Goal: Information Seeking & Learning: Learn about a topic

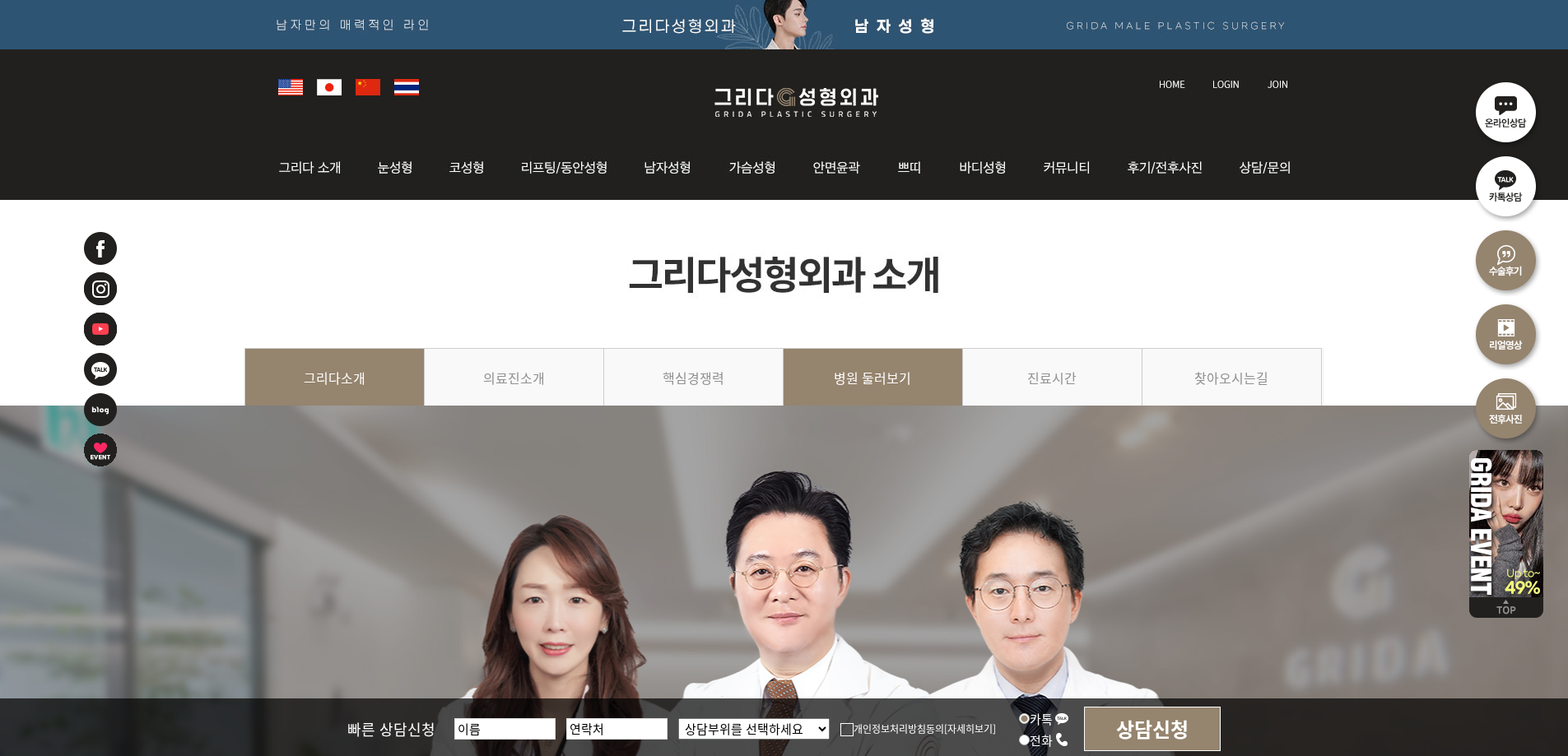
click at [897, 375] on link "병원 둘러보기" at bounding box center [873, 385] width 179 height 75
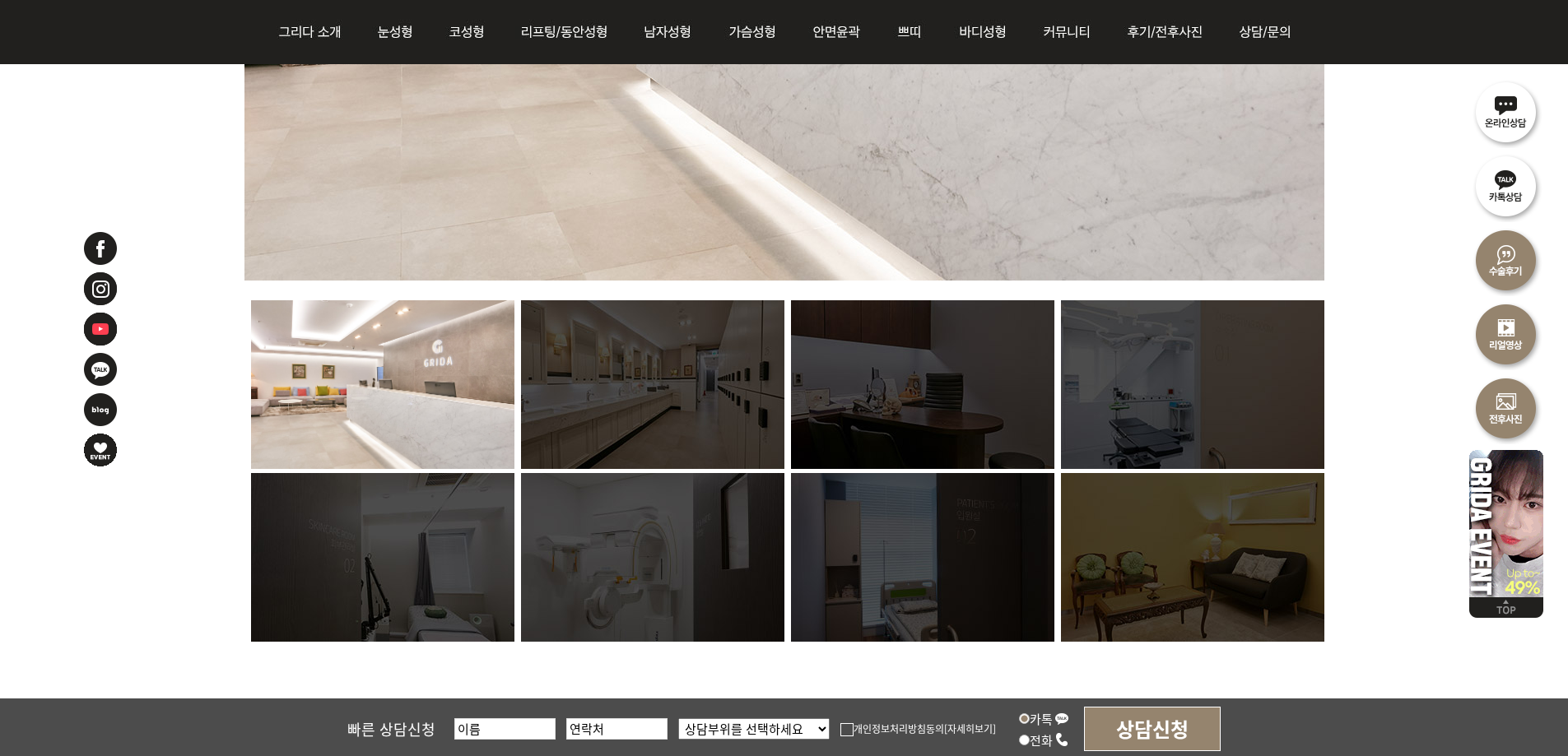
scroll to position [1069, 0]
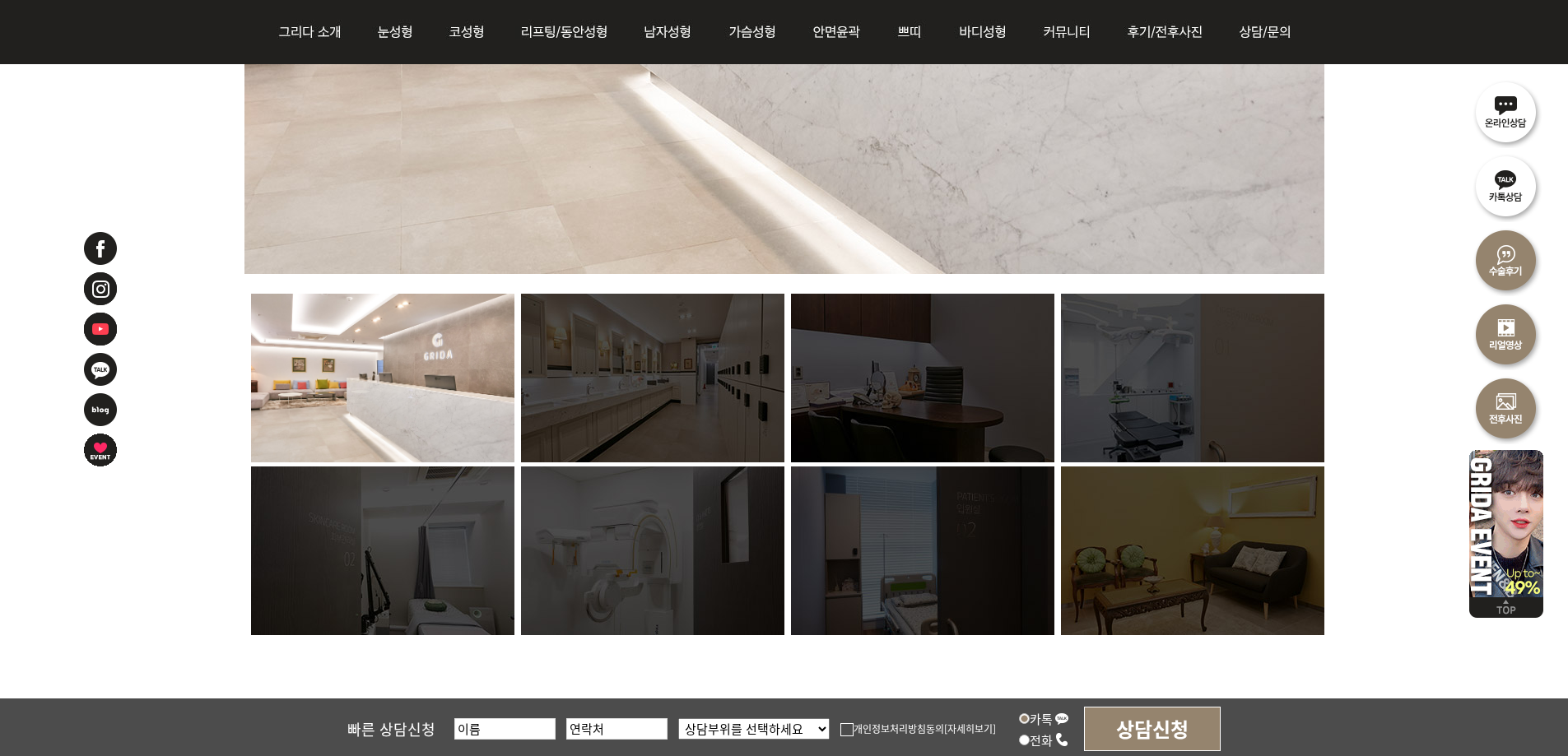
click at [900, 559] on img at bounding box center [922, 551] width 264 height 169
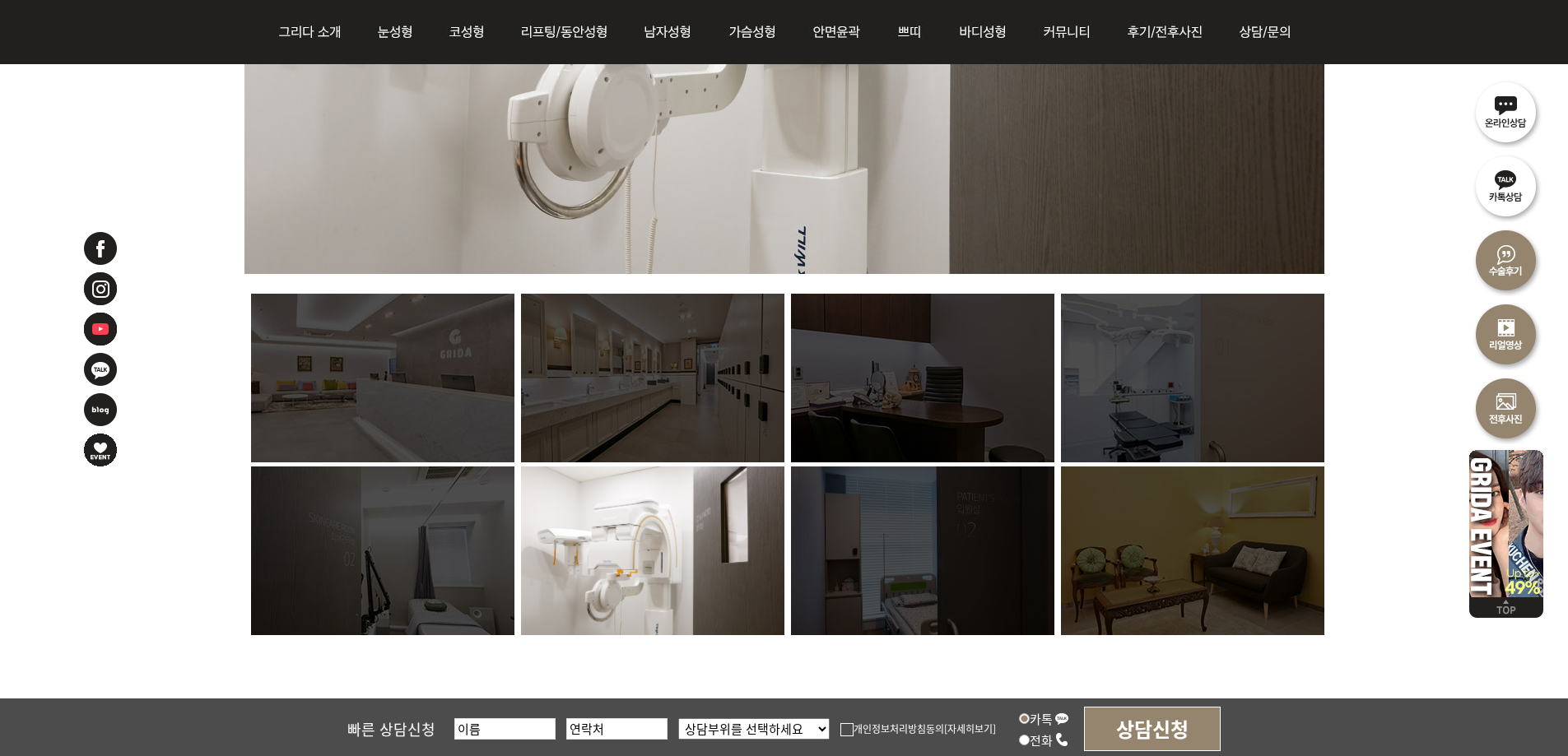
click at [606, 519] on img at bounding box center [653, 551] width 264 height 169
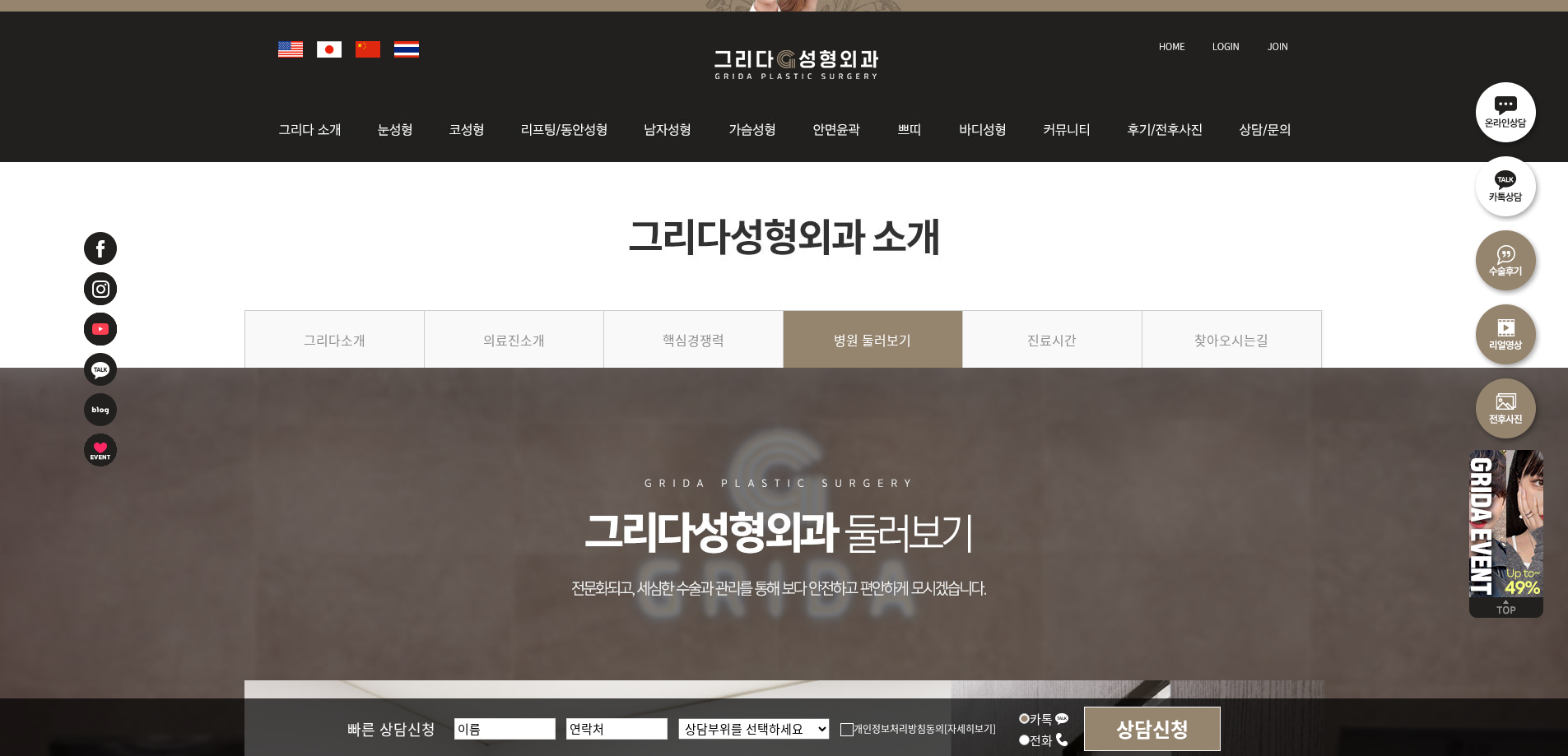
scroll to position [0, 0]
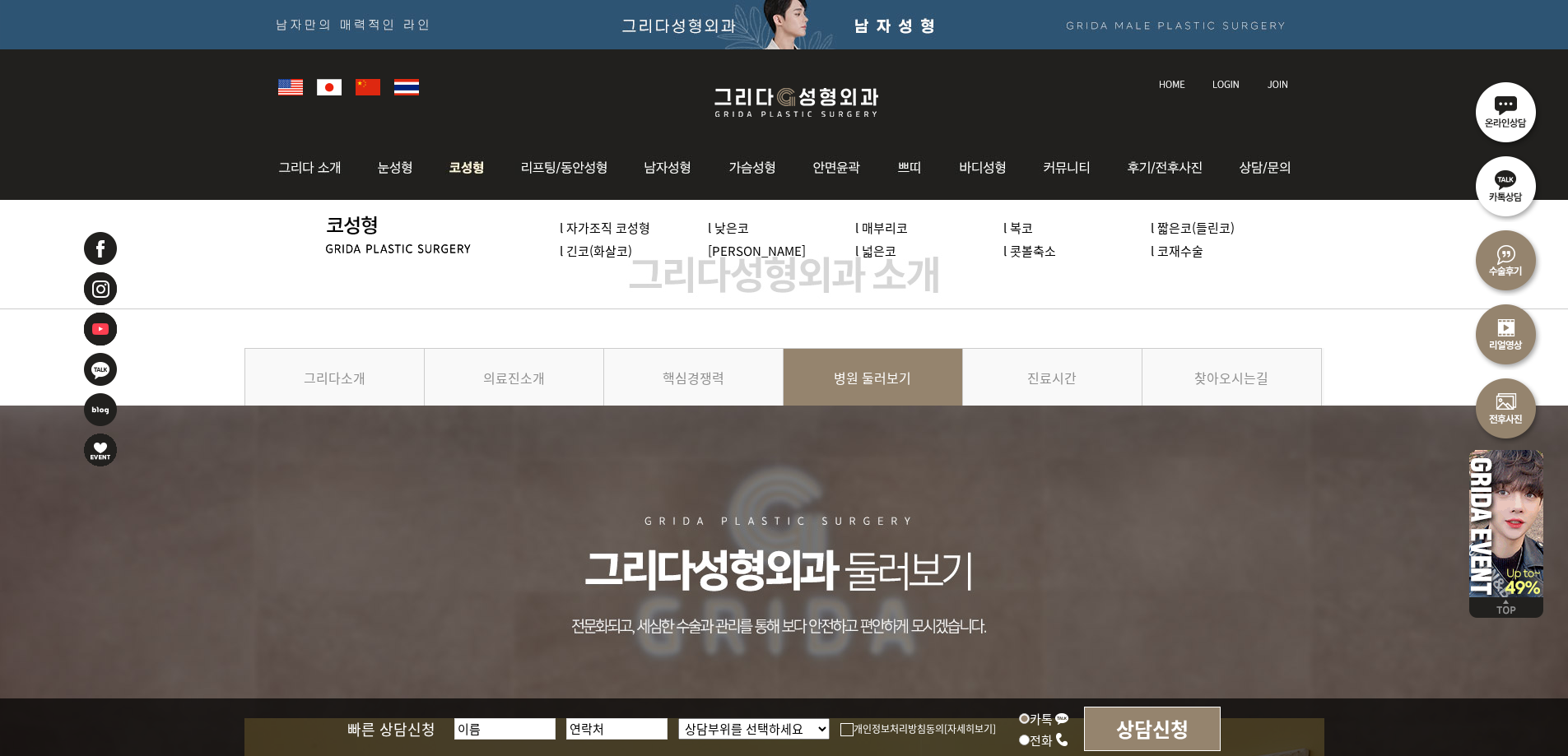
click at [475, 162] on img at bounding box center [467, 168] width 70 height 64
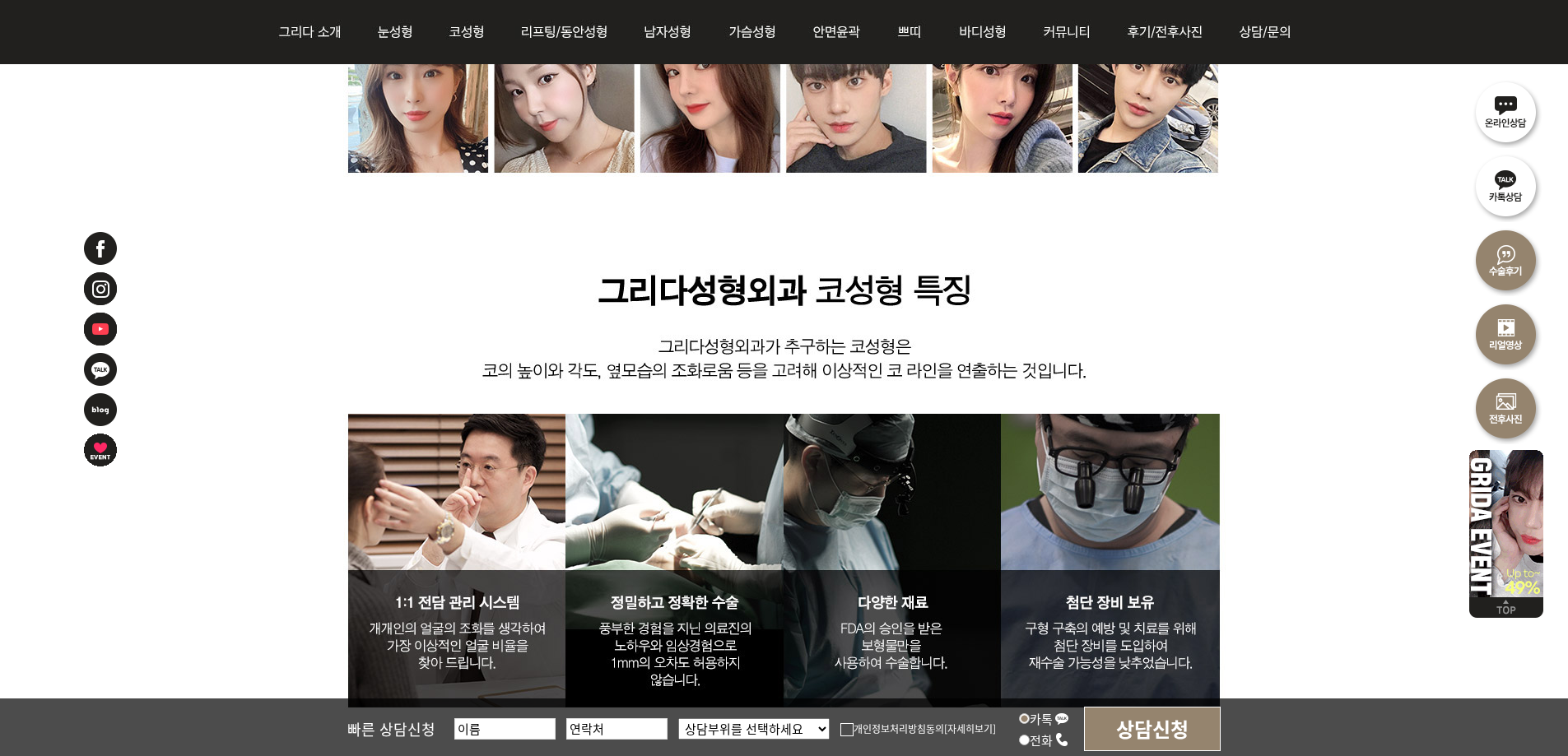
scroll to position [9624, 0]
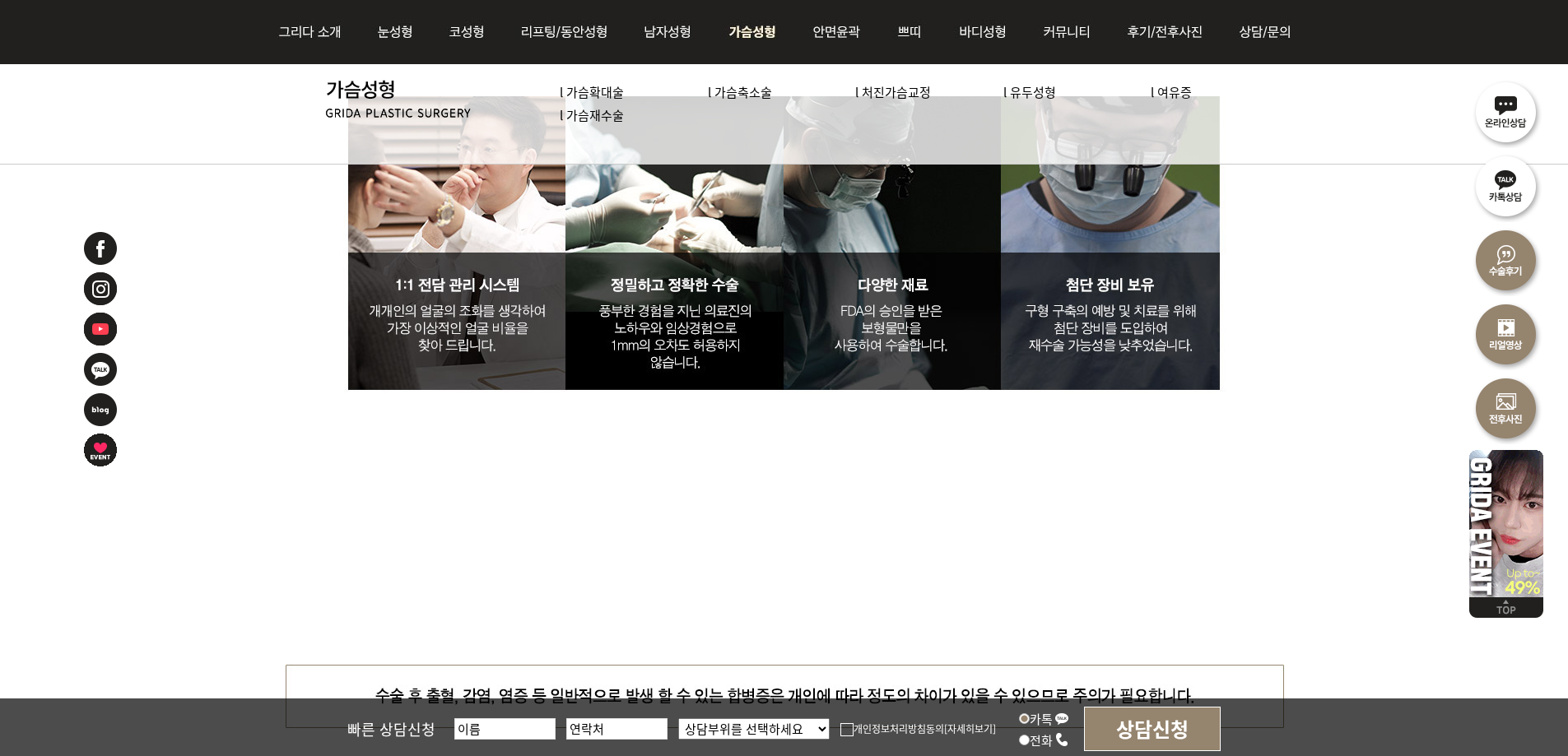
click at [762, 32] on img at bounding box center [753, 32] width 84 height 64
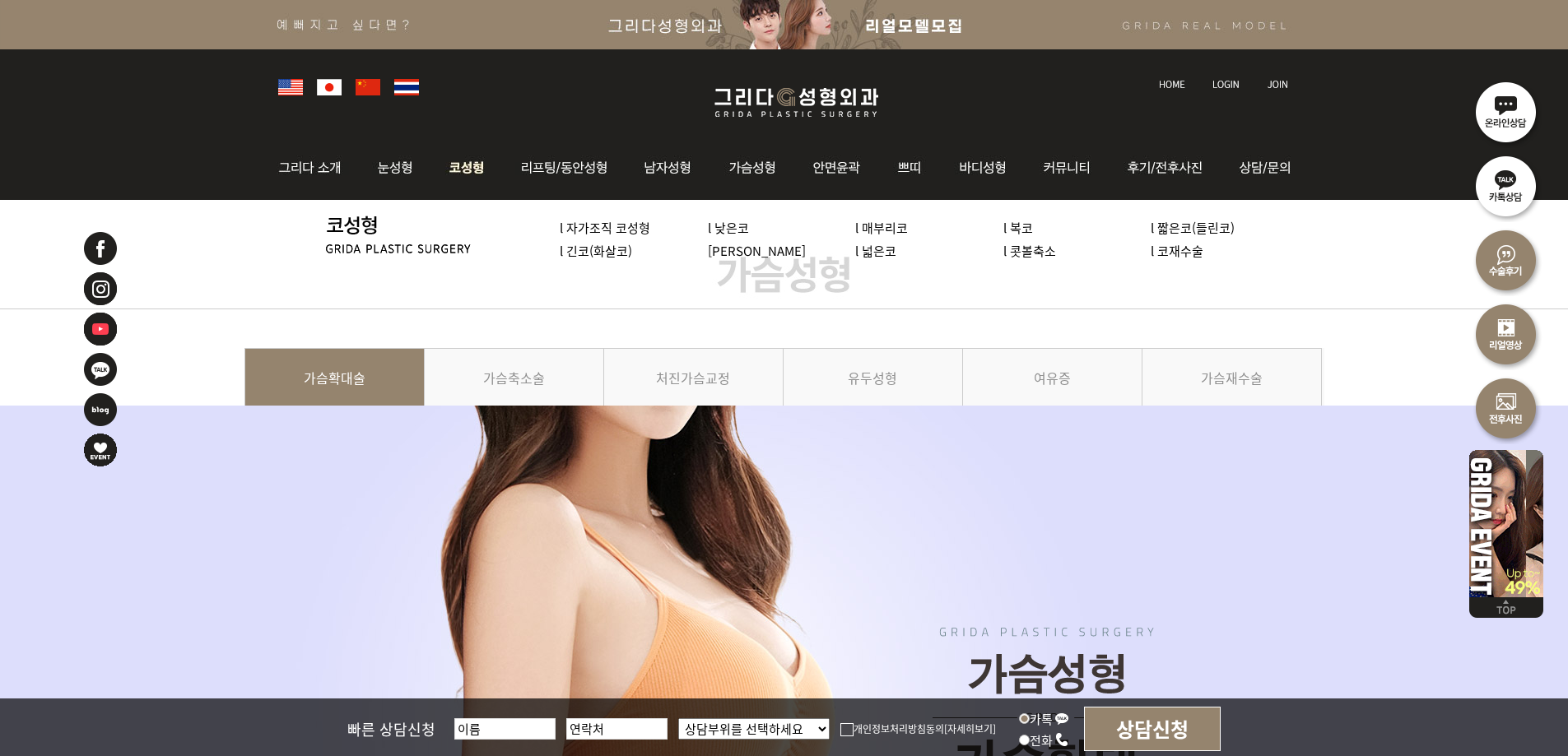
click at [456, 158] on img at bounding box center [467, 168] width 70 height 64
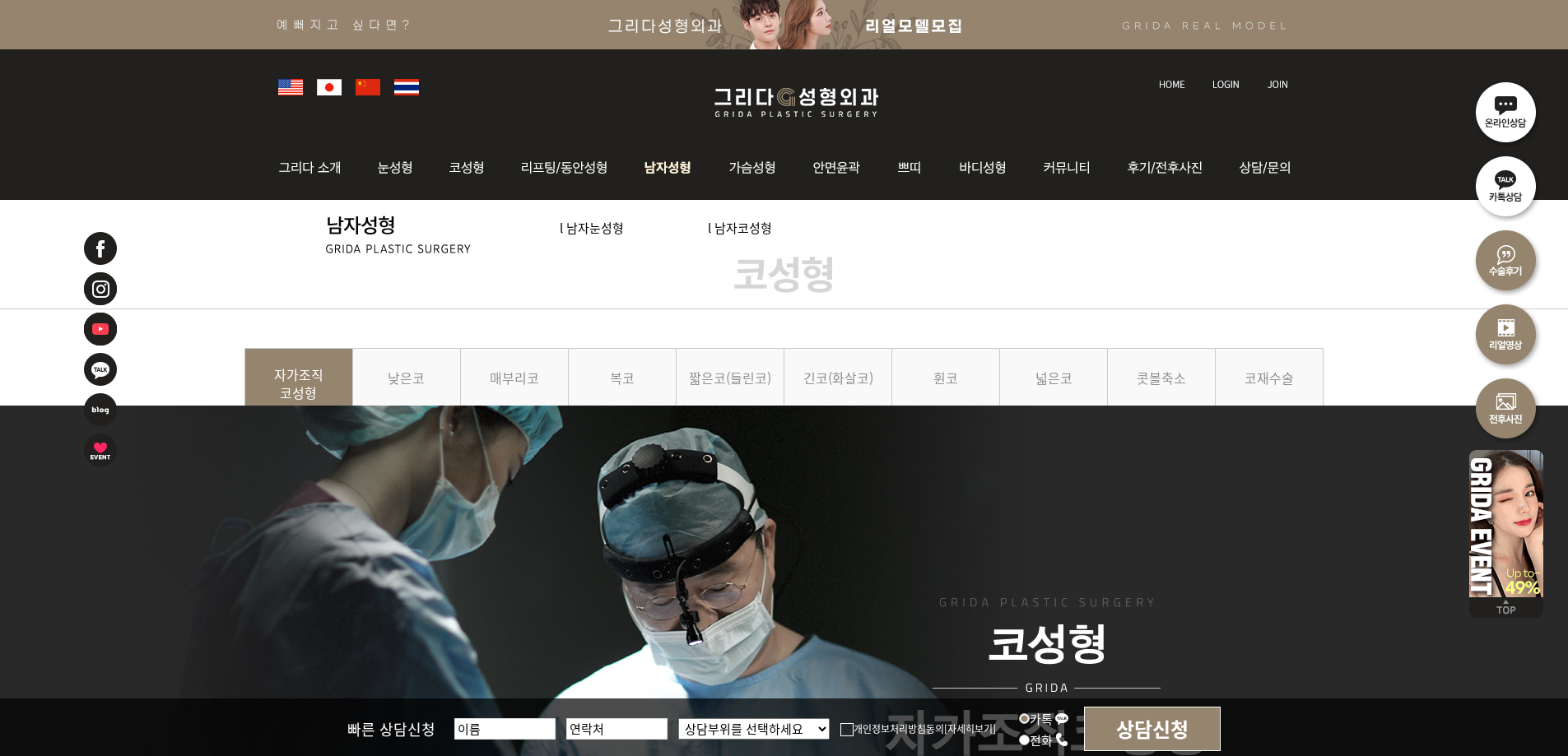
click at [715, 220] on link "l 남자코성형" at bounding box center [740, 227] width 64 height 18
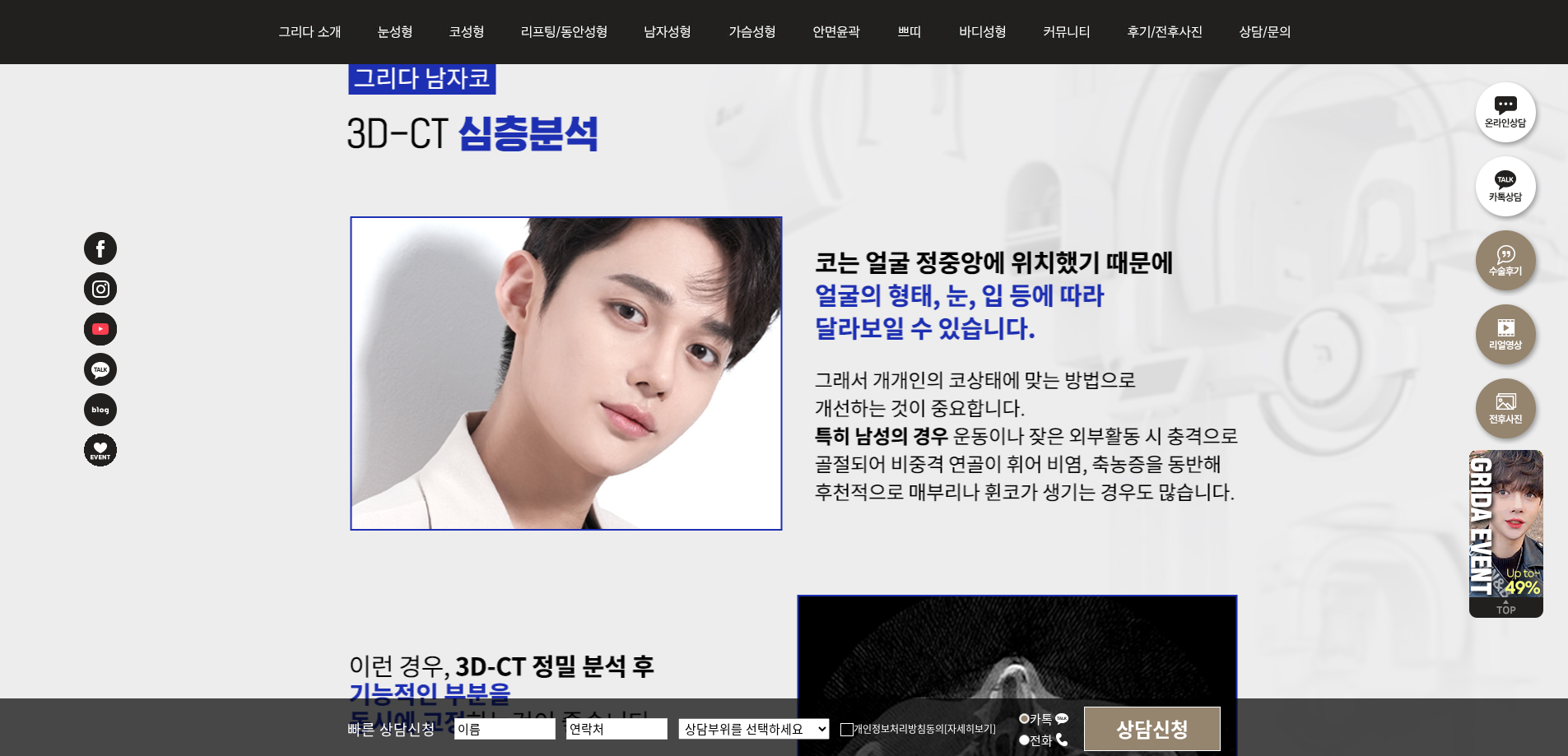
scroll to position [5758, 0]
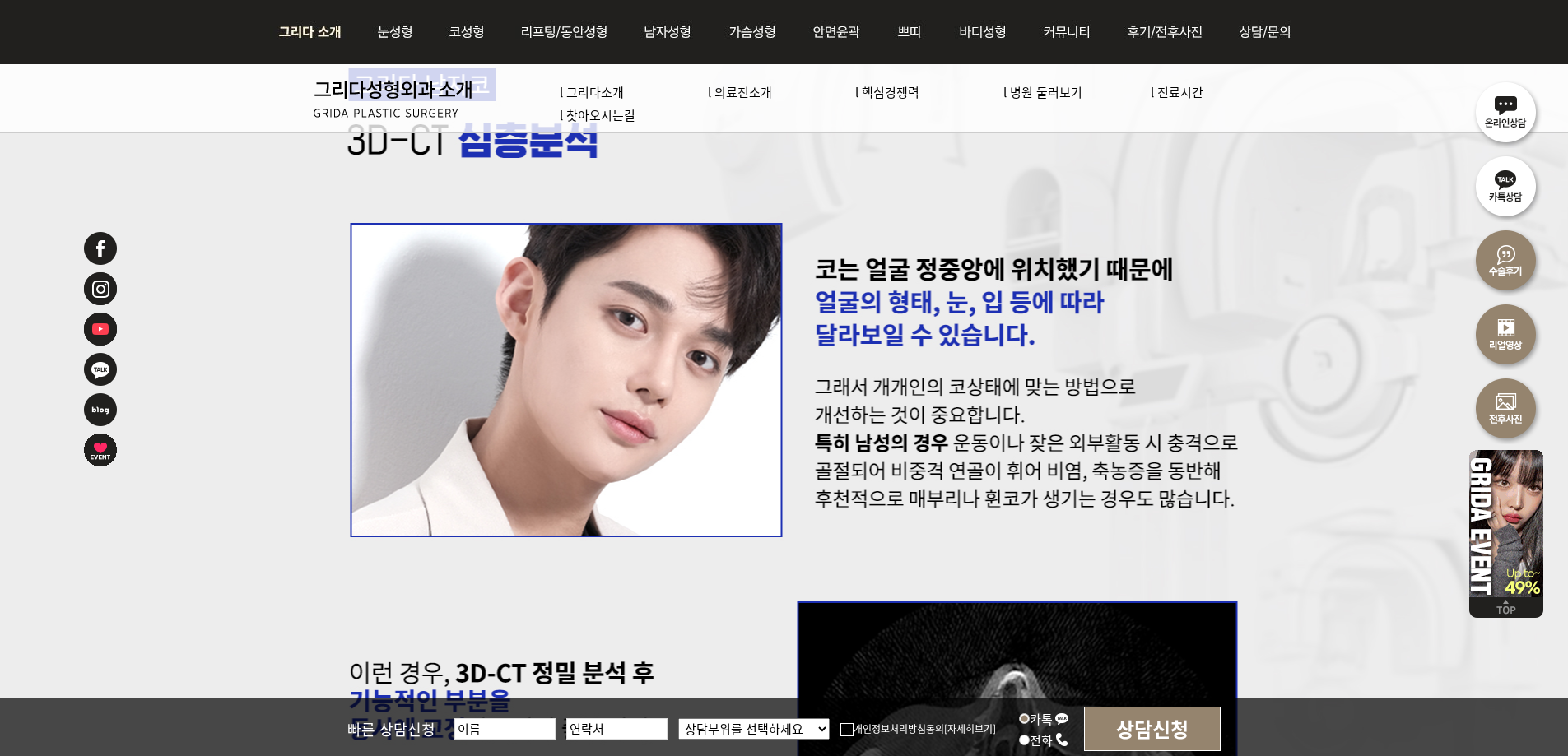
click at [280, 32] on img at bounding box center [314, 32] width 89 height 64
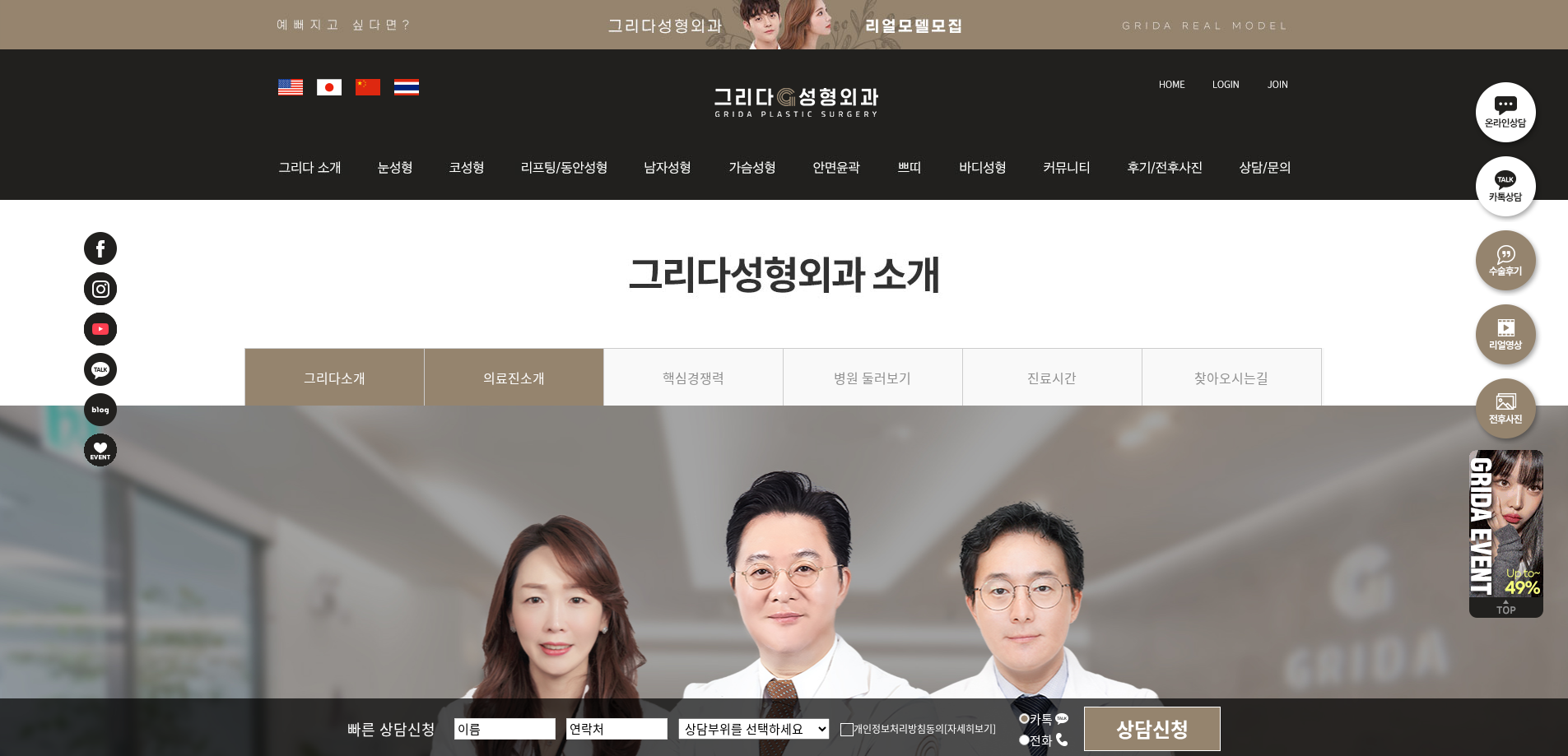
click at [485, 365] on link "의료진소개" at bounding box center [514, 385] width 179 height 75
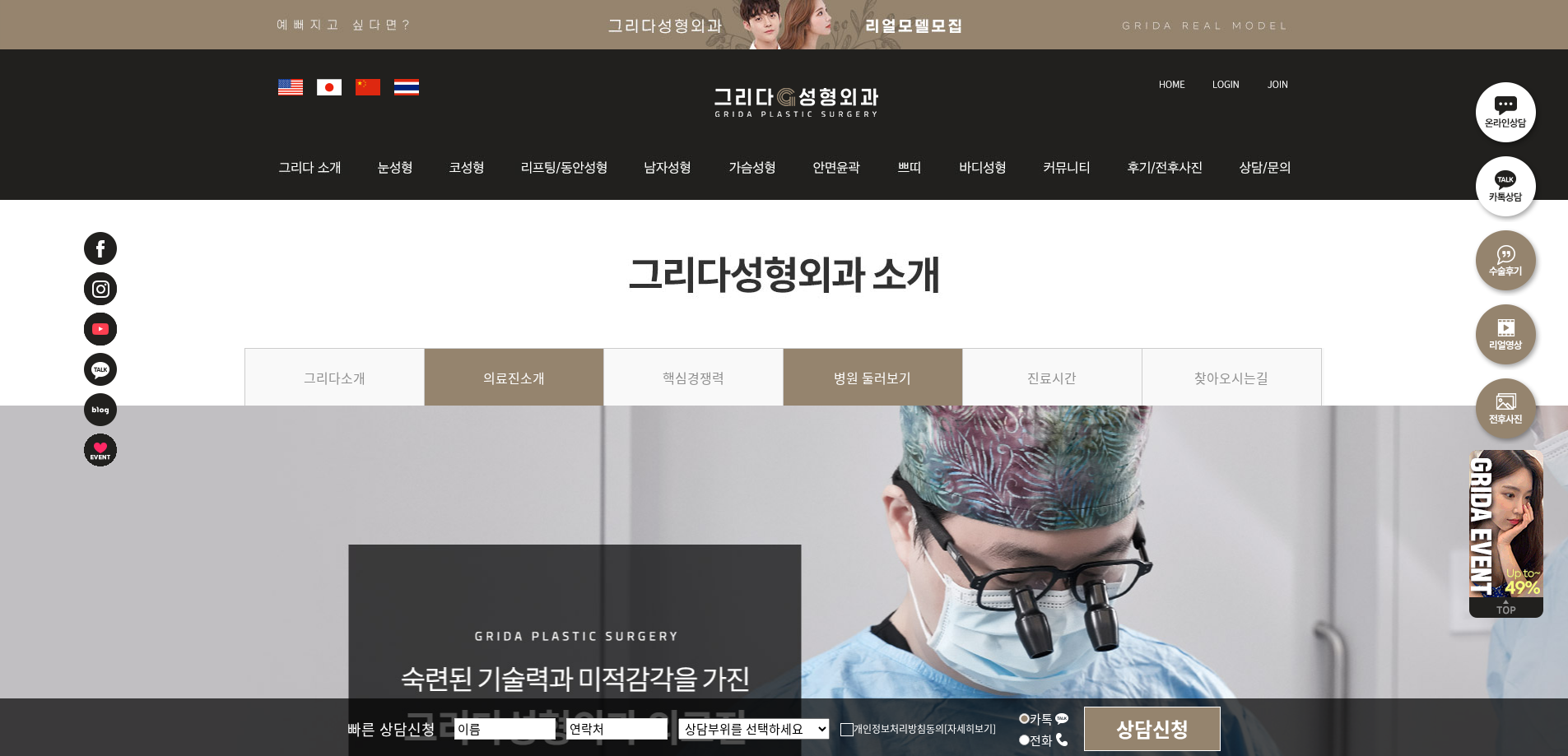
click at [882, 376] on link "병원 둘러보기" at bounding box center [873, 385] width 179 height 75
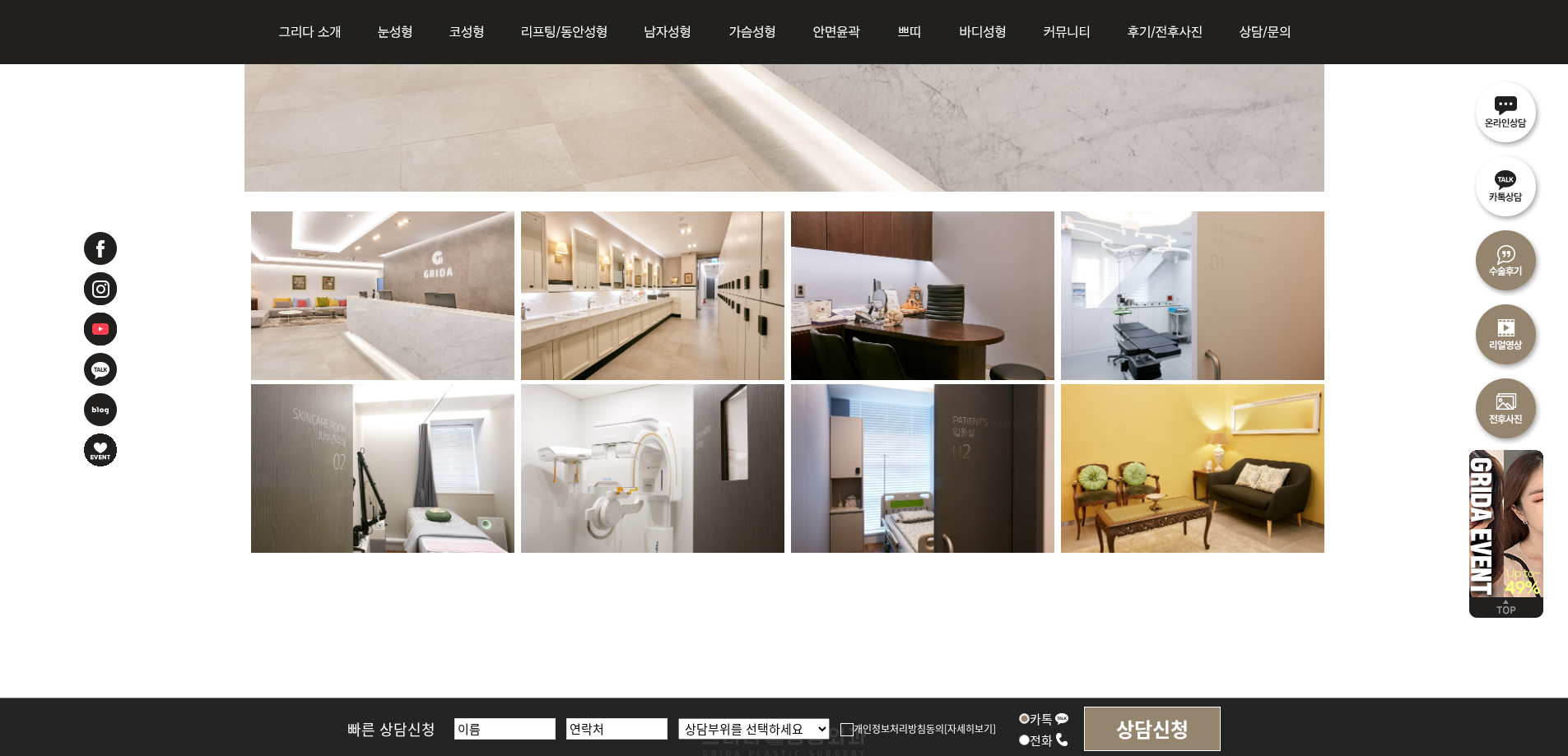
click at [684, 443] on img at bounding box center [653, 469] width 264 height 169
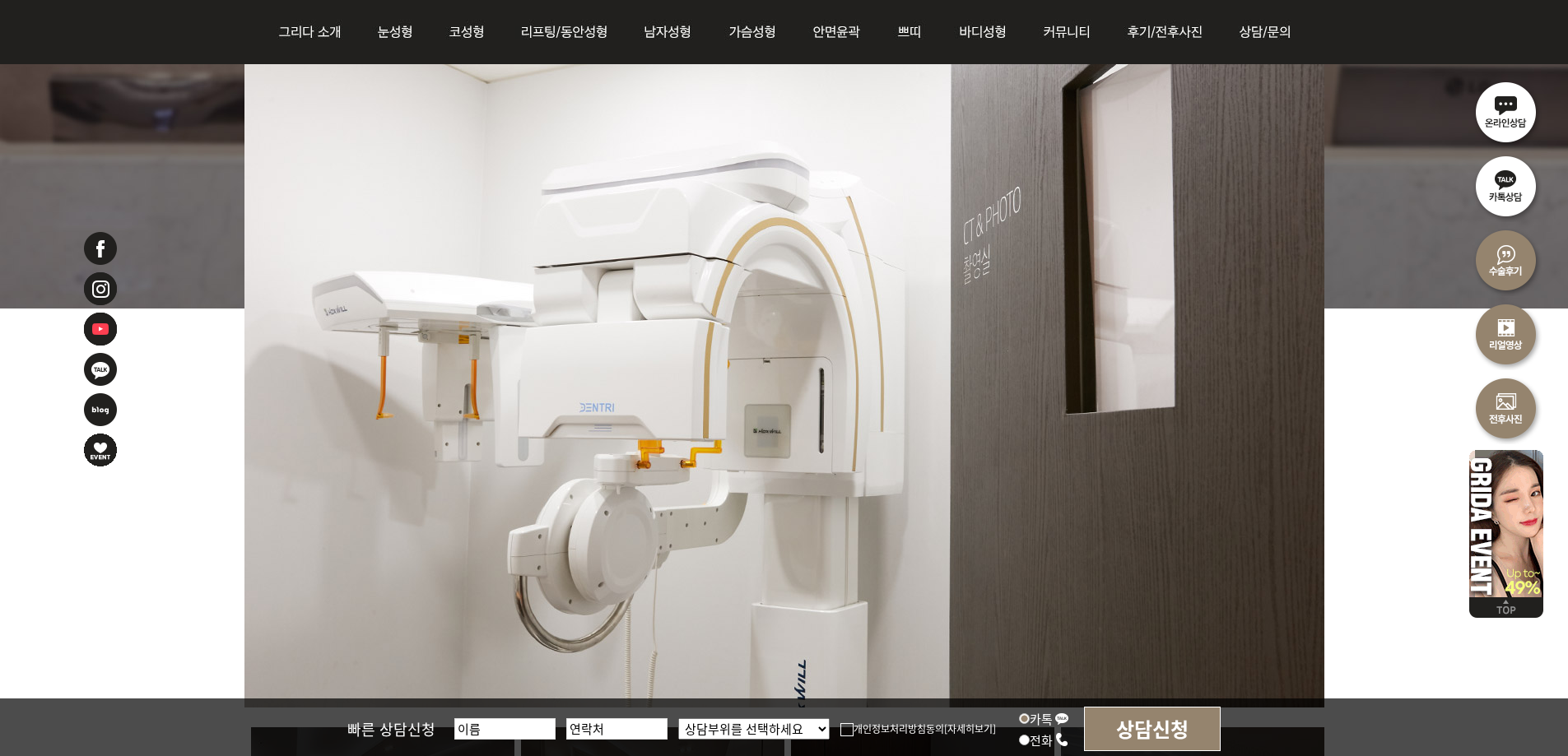
scroll to position [247, 0]
